Goal: Transaction & Acquisition: Obtain resource

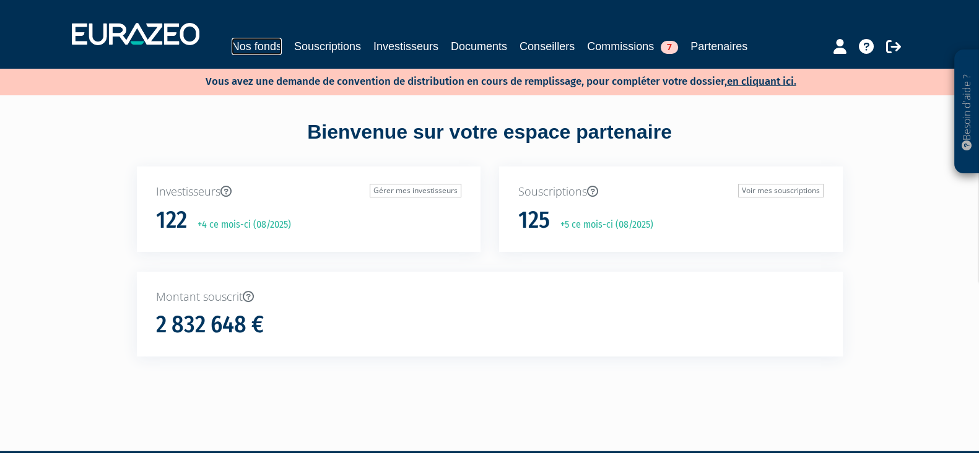
click at [270, 45] on link "Nos fonds" at bounding box center [257, 46] width 50 height 17
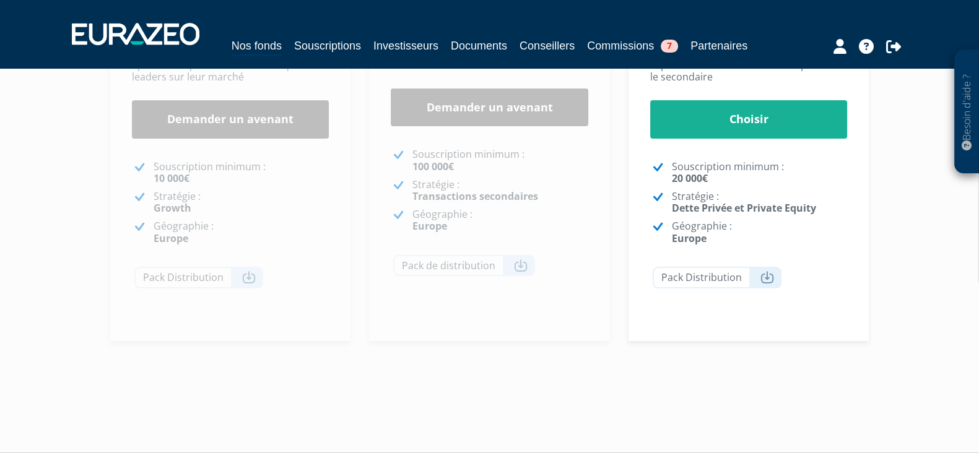
scroll to position [392, 0]
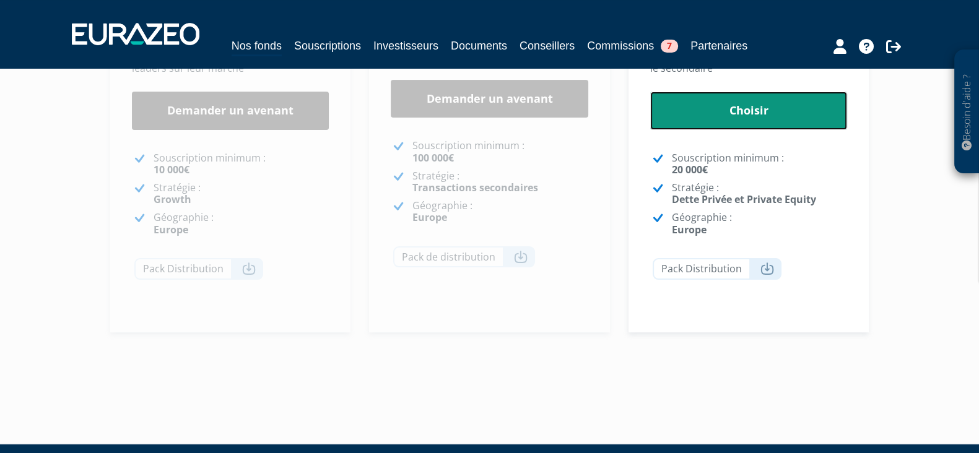
drag, startPoint x: 774, startPoint y: 169, endPoint x: 802, endPoint y: 116, distance: 59.6
click at [802, 116] on link "Choisir" at bounding box center [749, 111] width 198 height 38
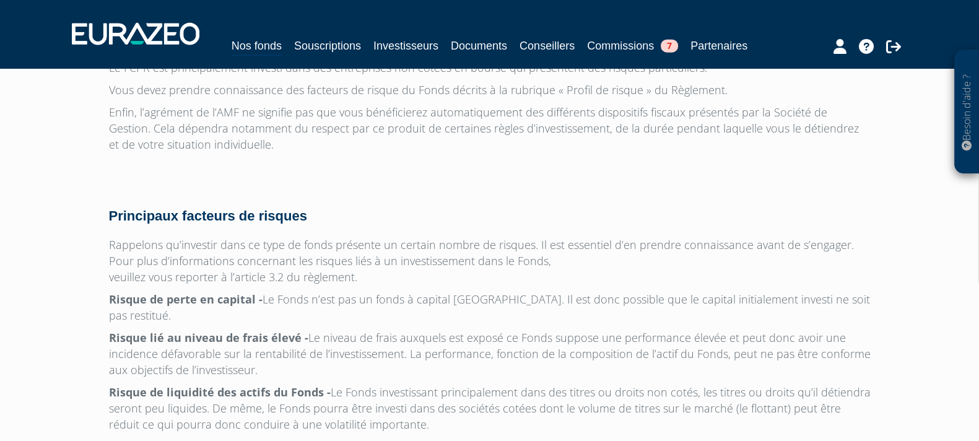
scroll to position [4056, 0]
